Goal: Browse casually: Explore the website without a specific task or goal

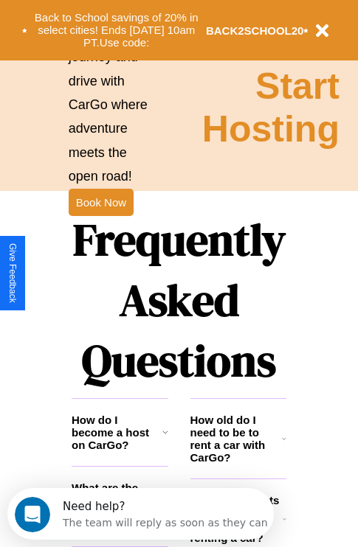
scroll to position [1786, 0]
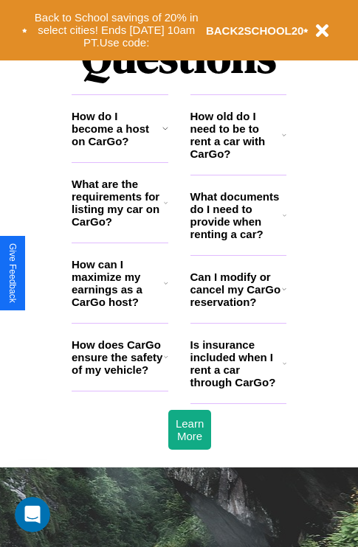
click at [284, 141] on icon at bounding box center [284, 135] width 4 height 12
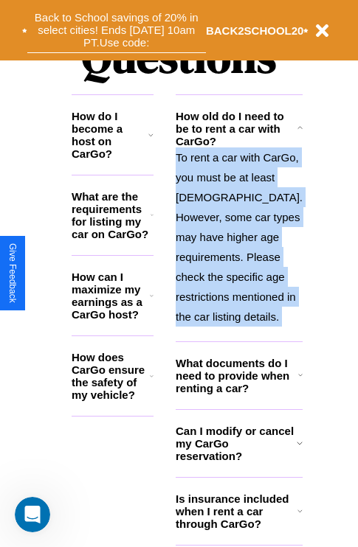
click at [116, 30] on button "Back to School savings of 20% in select cities! Ends [DATE] 10am PT. Use code:" at bounding box center [116, 30] width 178 height 46
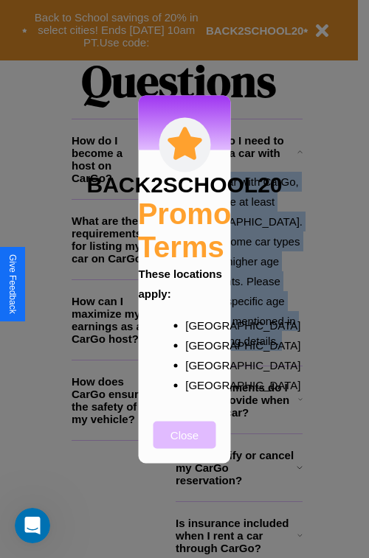
click at [184, 445] on button "Close" at bounding box center [184, 434] width 63 height 27
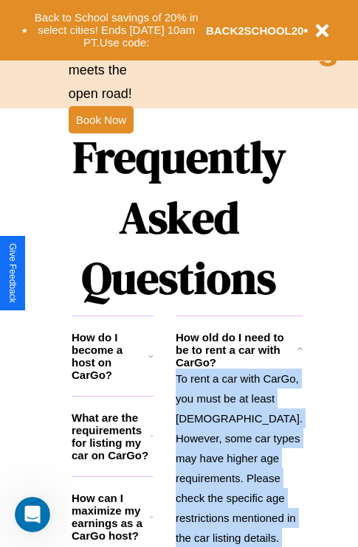
scroll to position [947, 0]
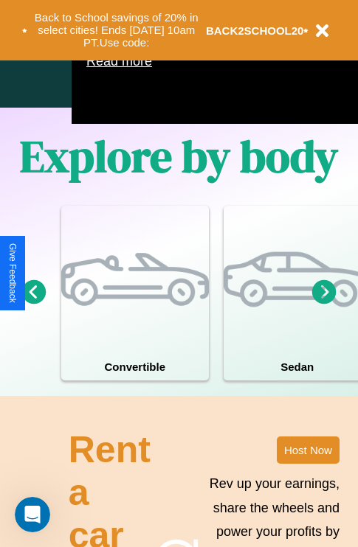
click at [33, 304] on icon at bounding box center [34, 291] width 24 height 24
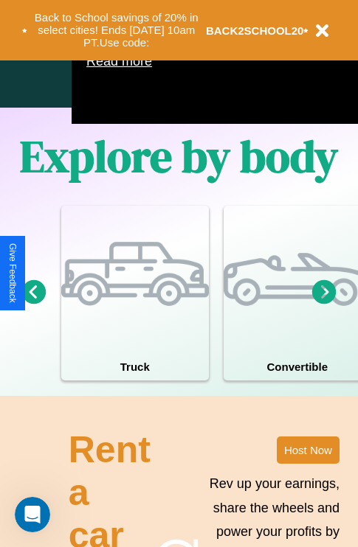
click at [324, 304] on icon at bounding box center [324, 291] width 24 height 24
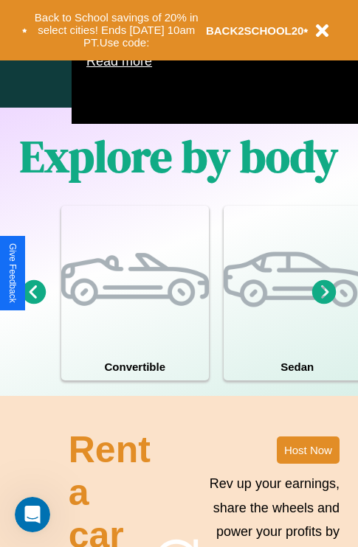
click at [324, 304] on icon at bounding box center [324, 291] width 24 height 24
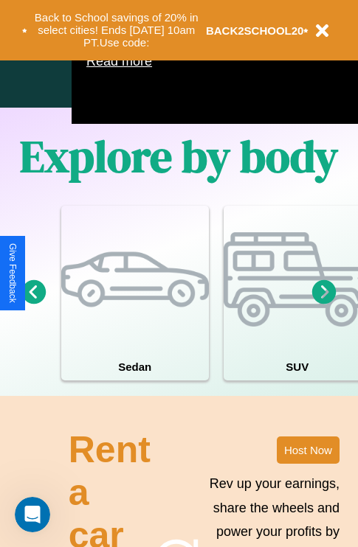
click at [324, 304] on icon at bounding box center [324, 291] width 24 height 24
